Goal: Check status

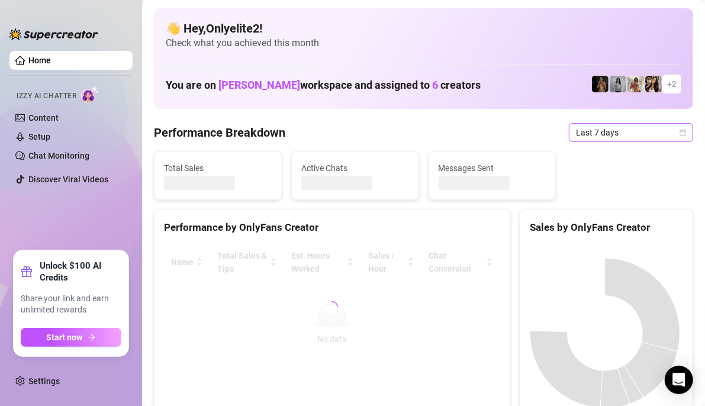
click at [663, 132] on span "Last 7 days" at bounding box center [631, 133] width 110 height 18
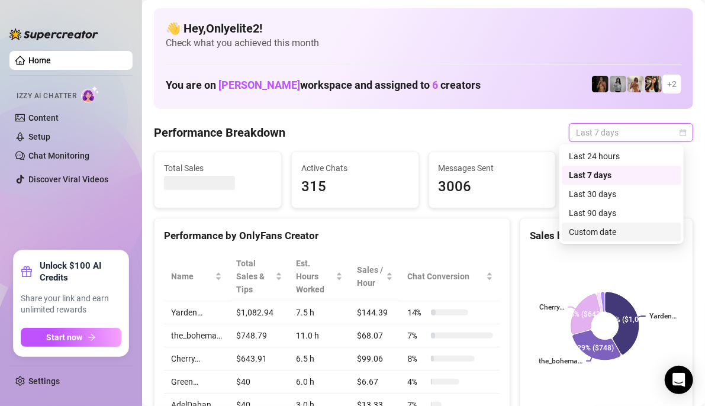
click at [611, 226] on div "Custom date" at bounding box center [621, 232] width 105 height 13
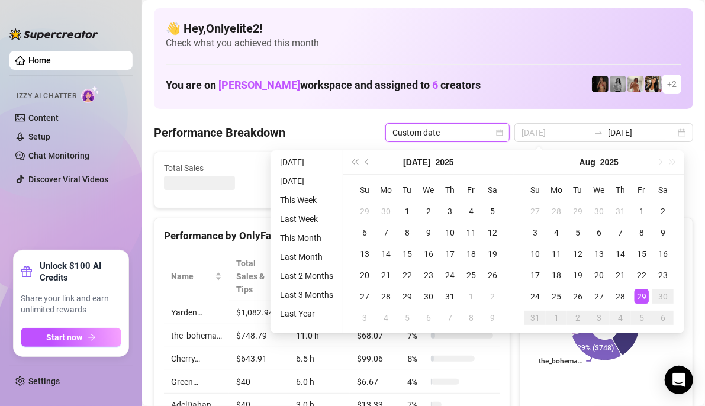
click at [638, 291] on div "29" at bounding box center [642, 297] width 14 height 14
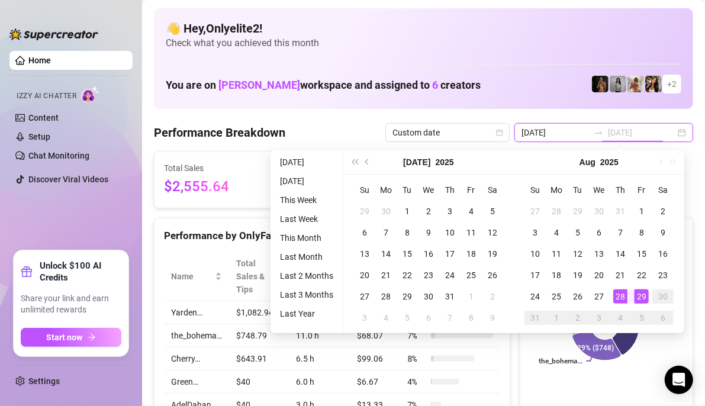
type input "[DATE]"
click at [569, 131] on input "[DATE]" at bounding box center [556, 132] width 68 height 13
type input "[DATE]"
click at [621, 291] on div "28" at bounding box center [621, 297] width 14 height 14
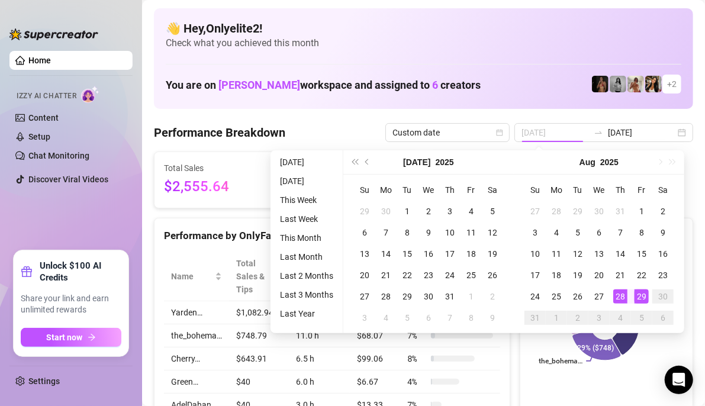
type input "[DATE]"
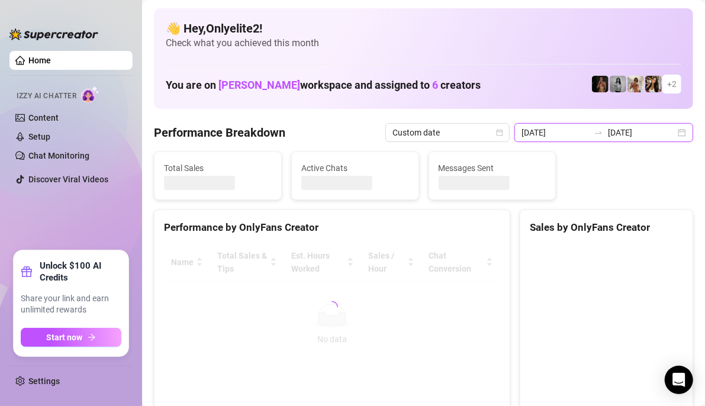
click at [620, 133] on input "[DATE]" at bounding box center [642, 132] width 68 height 13
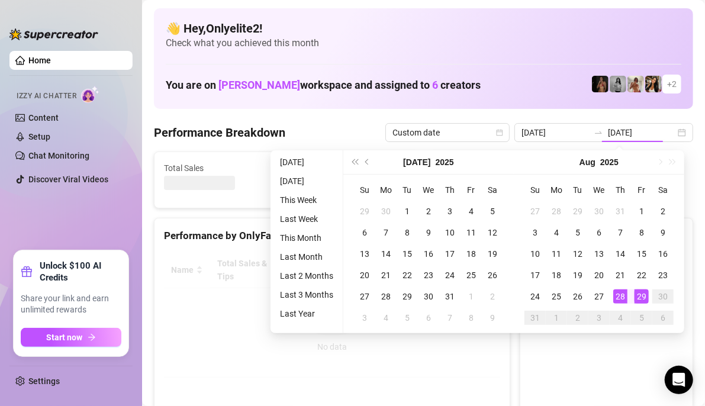
click at [420, 101] on div "👋 Hey, Onlyelite2 ! Check what you achieved this month You are on [PERSON_NAME]…" at bounding box center [424, 58] width 540 height 101
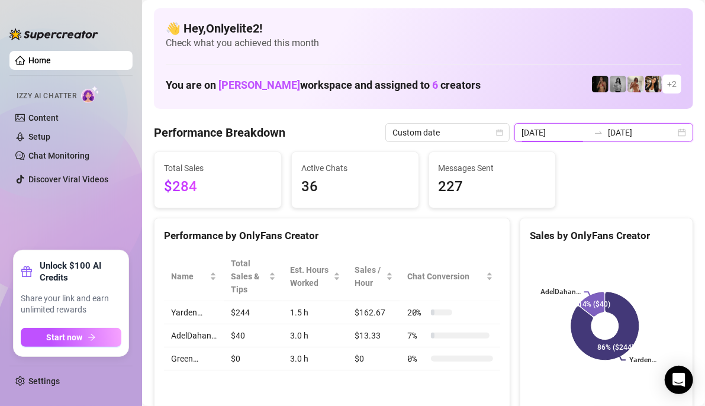
click at [535, 133] on input "[DATE]" at bounding box center [556, 132] width 68 height 13
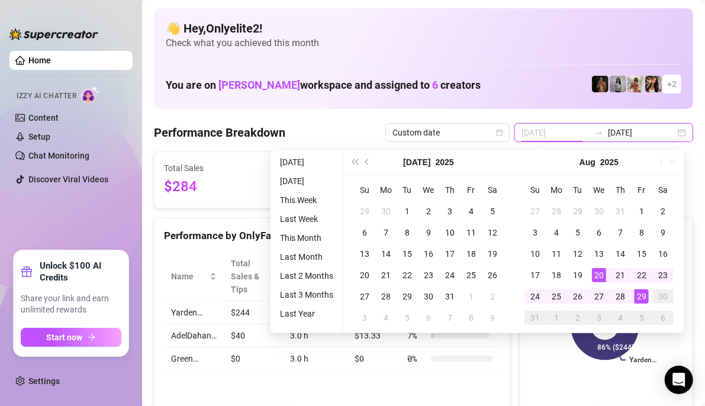
type input "[DATE]"
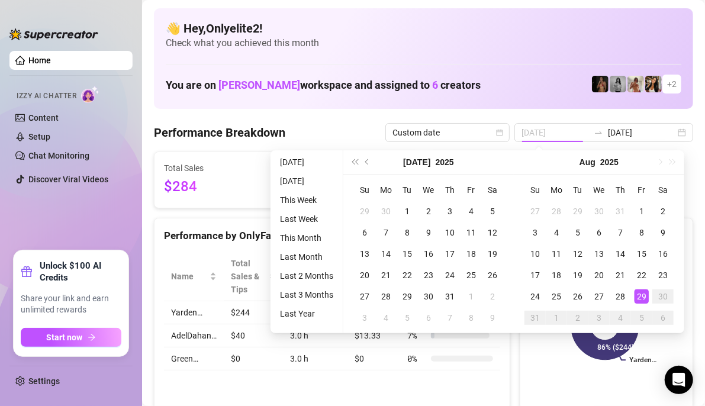
click at [635, 300] on div "29" at bounding box center [642, 297] width 14 height 14
click at [542, 353] on rect at bounding box center [605, 326] width 150 height 148
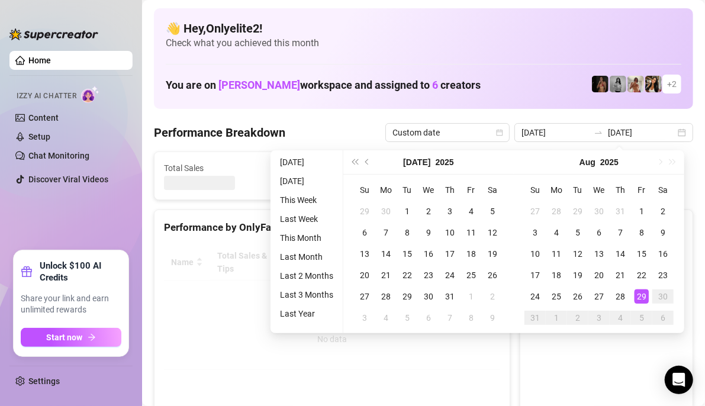
type input "[DATE]"
